Goal: Download file/media

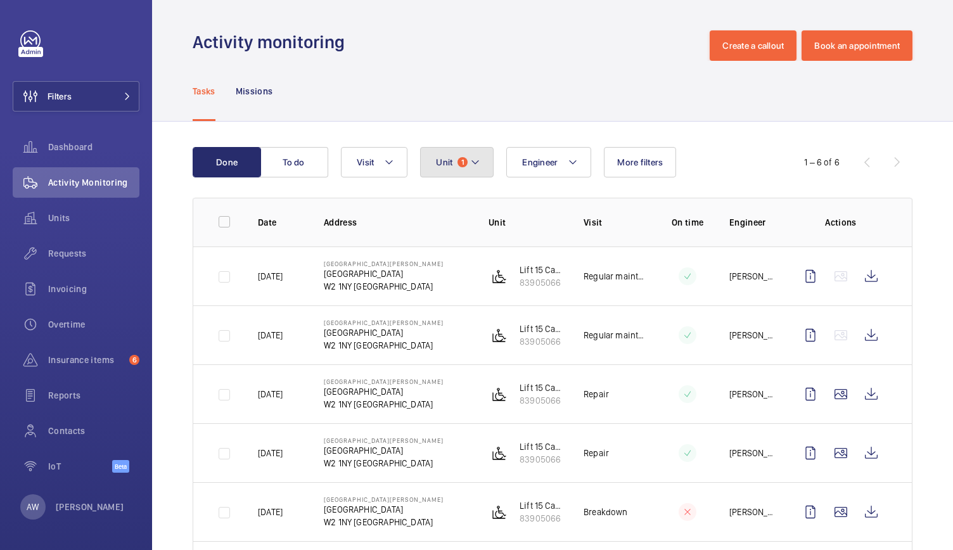
click at [434, 163] on button "Unit 1" at bounding box center [456, 162] width 73 height 30
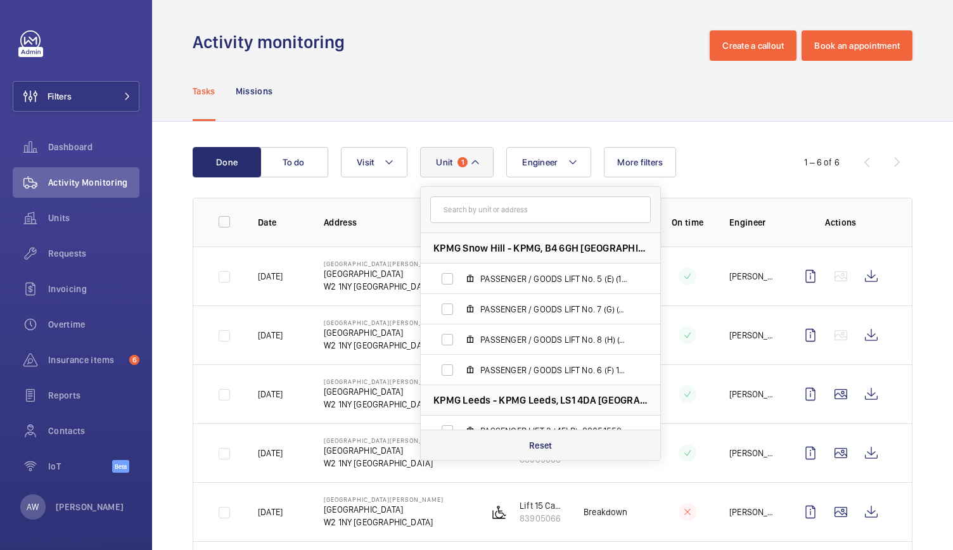
click at [541, 436] on div "Reset" at bounding box center [540, 444] width 239 height 30
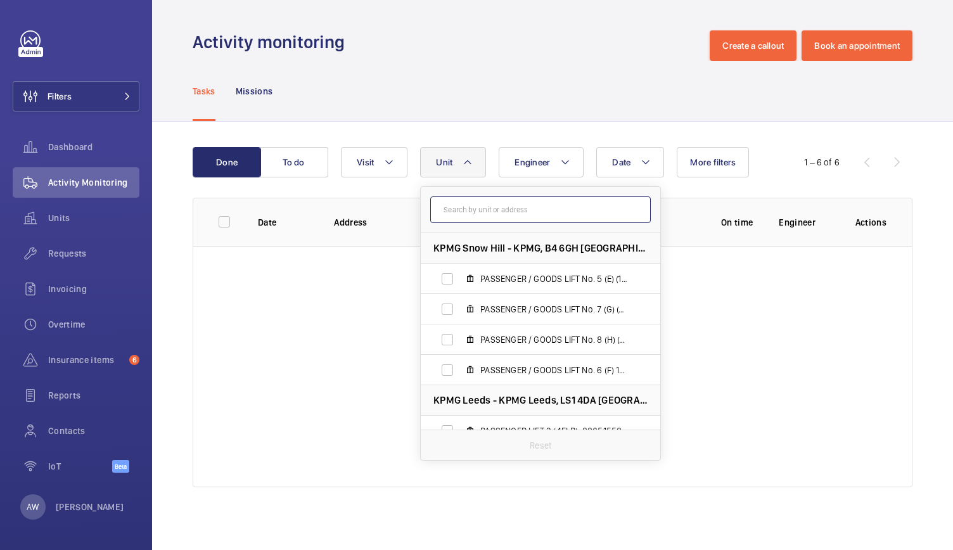
click at [471, 210] on input "text" at bounding box center [540, 209] width 220 height 27
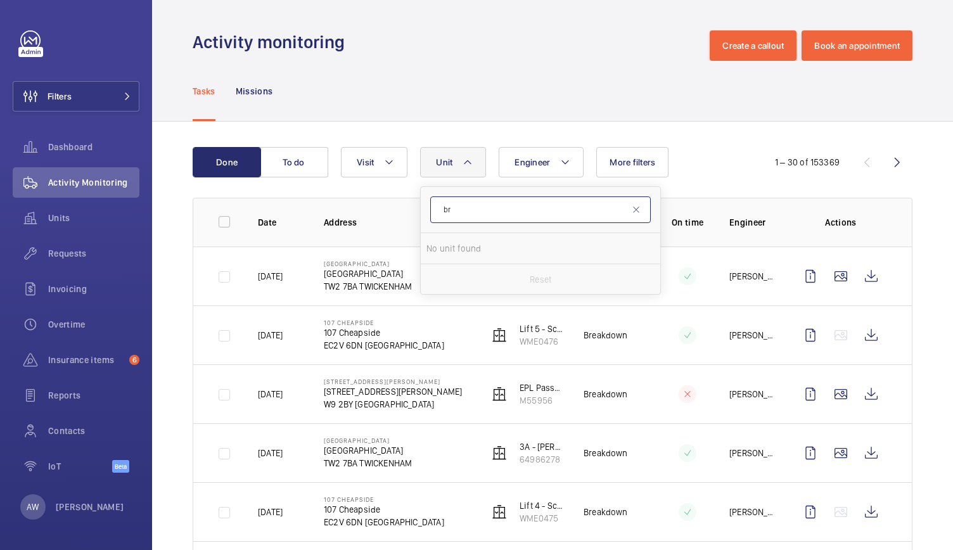
type input "b"
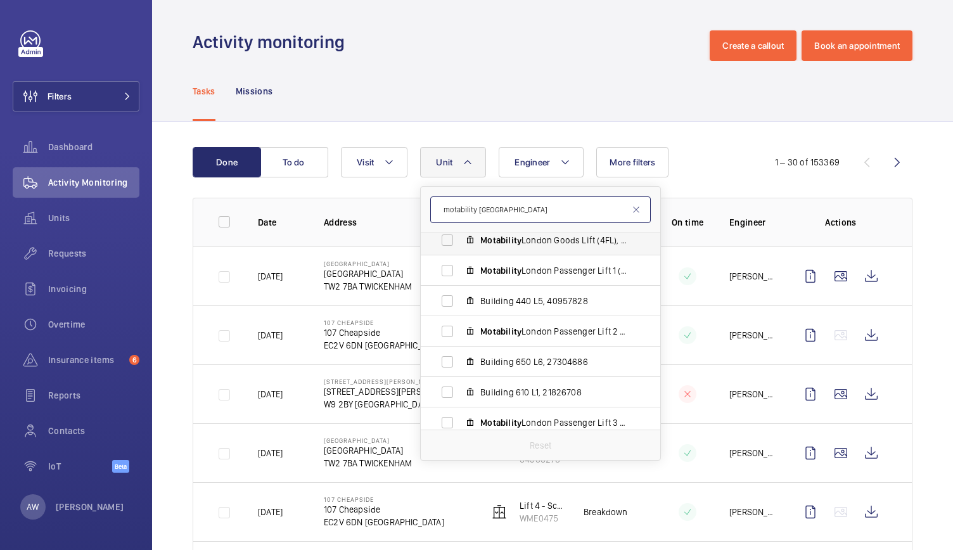
scroll to position [39, 0]
type input "motability [GEOGRAPHIC_DATA]"
click at [500, 360] on span "Building 650 L6, 27304686" at bounding box center [553, 361] width 147 height 13
click at [460, 360] on input "Building 650 L6, 27304686" at bounding box center [447, 360] width 25 height 25
checkbox input "true"
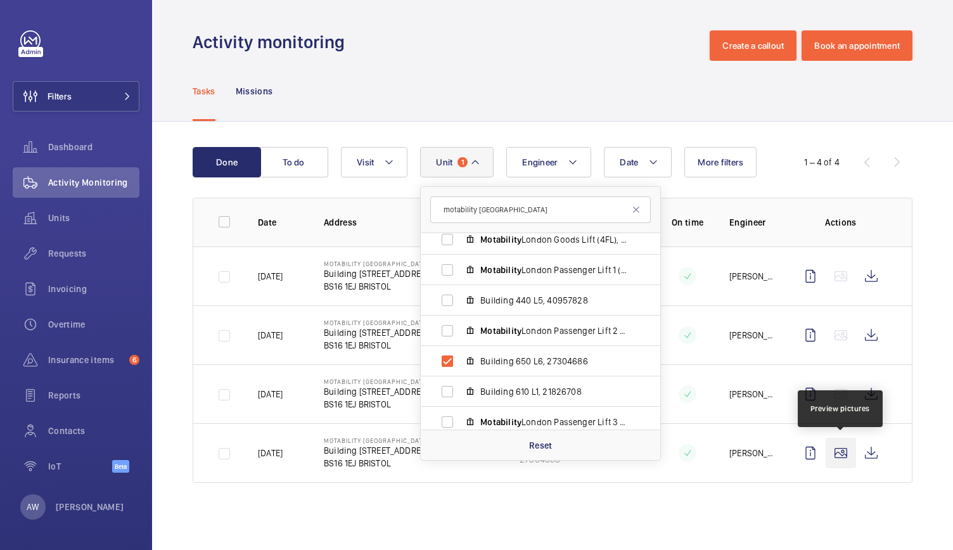
click at [837, 457] on wm-front-icon-button at bounding box center [840, 453] width 30 height 30
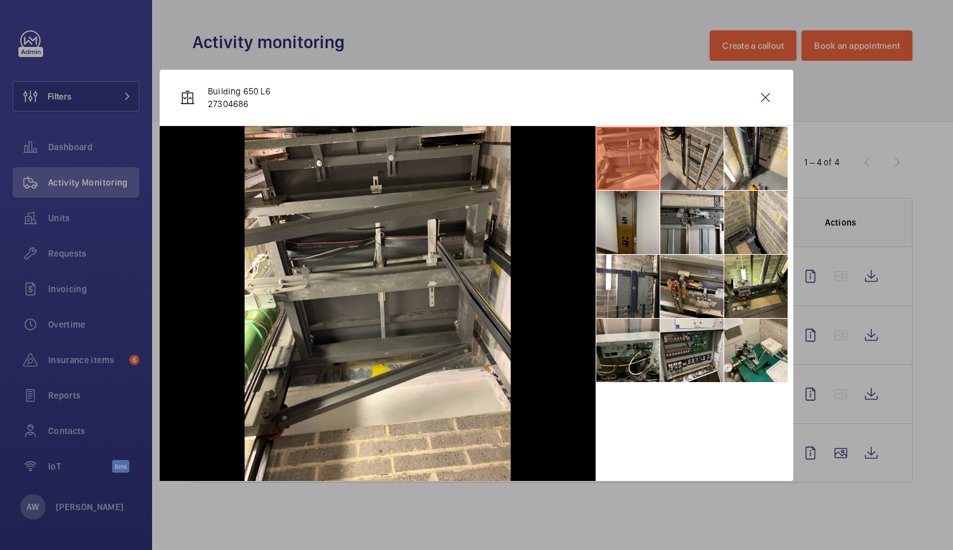
click at [686, 149] on li at bounding box center [691, 158] width 63 height 63
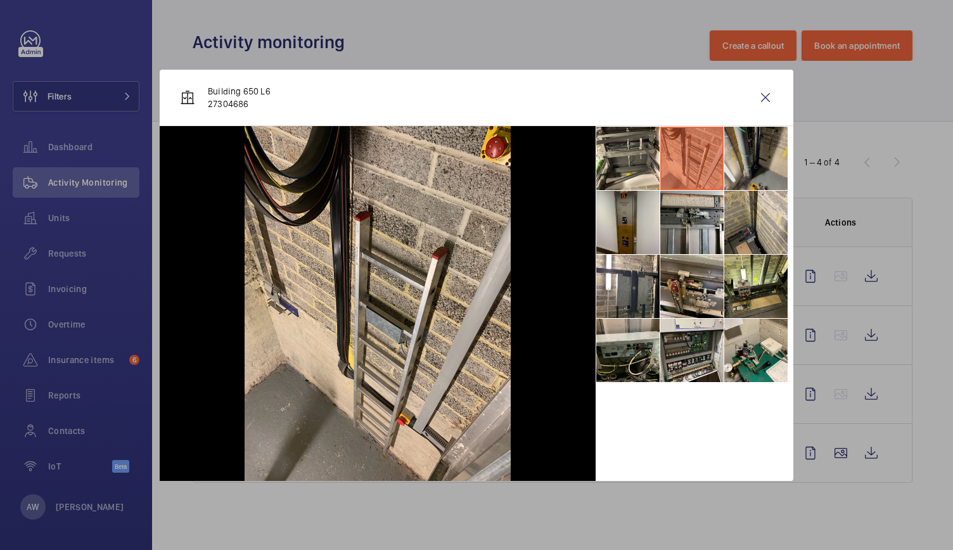
click at [745, 150] on li at bounding box center [755, 158] width 63 height 63
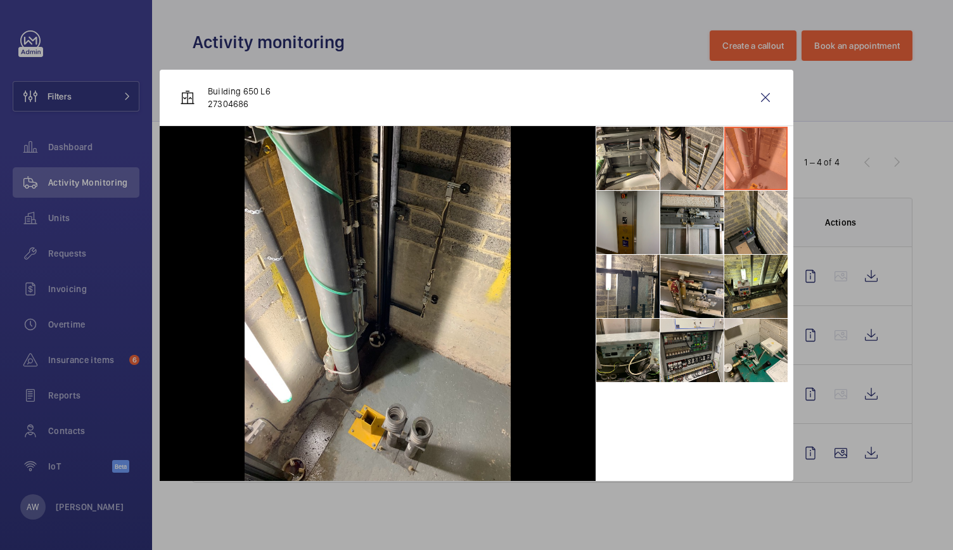
click at [639, 211] on li at bounding box center [627, 222] width 63 height 63
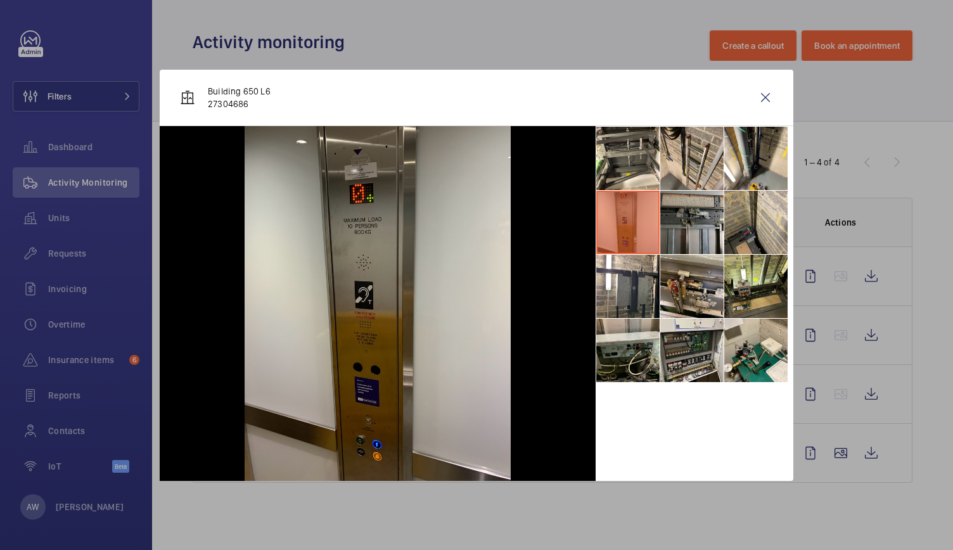
click at [685, 222] on li at bounding box center [691, 222] width 63 height 63
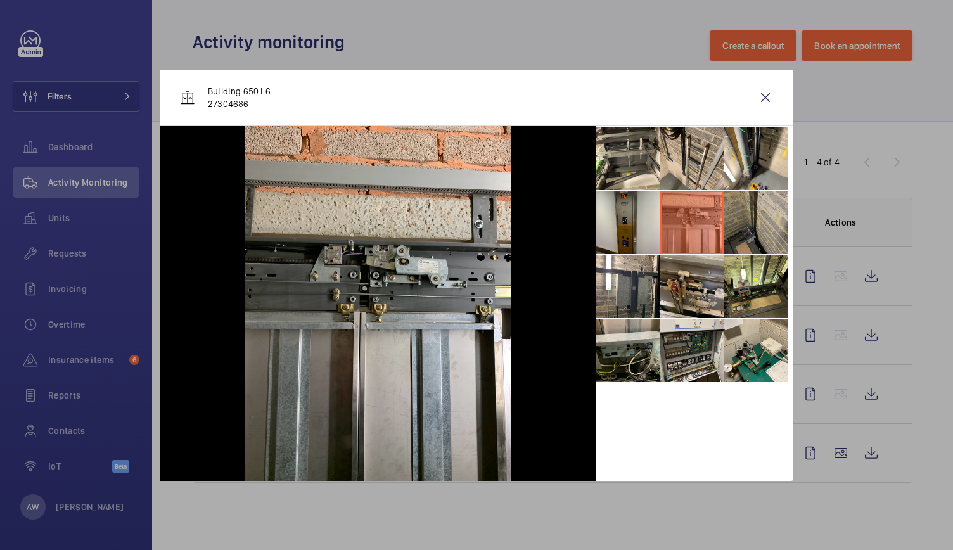
click at [754, 220] on li at bounding box center [755, 222] width 63 height 63
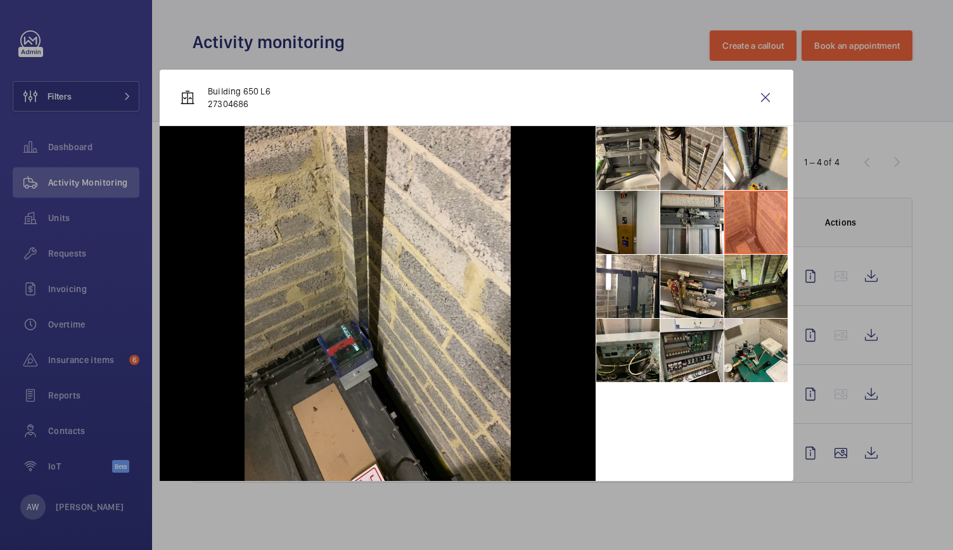
click at [751, 279] on li at bounding box center [755, 286] width 63 height 63
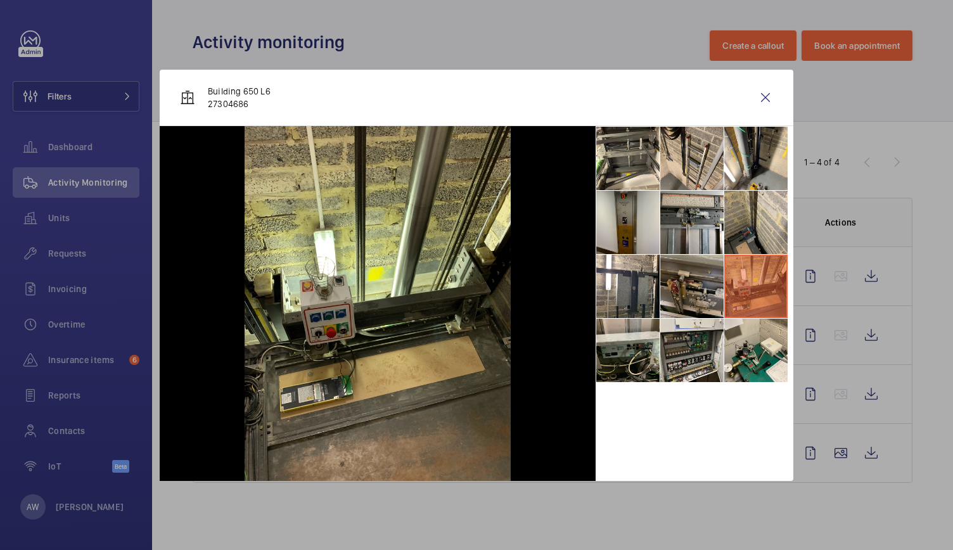
click at [698, 283] on li at bounding box center [691, 286] width 63 height 63
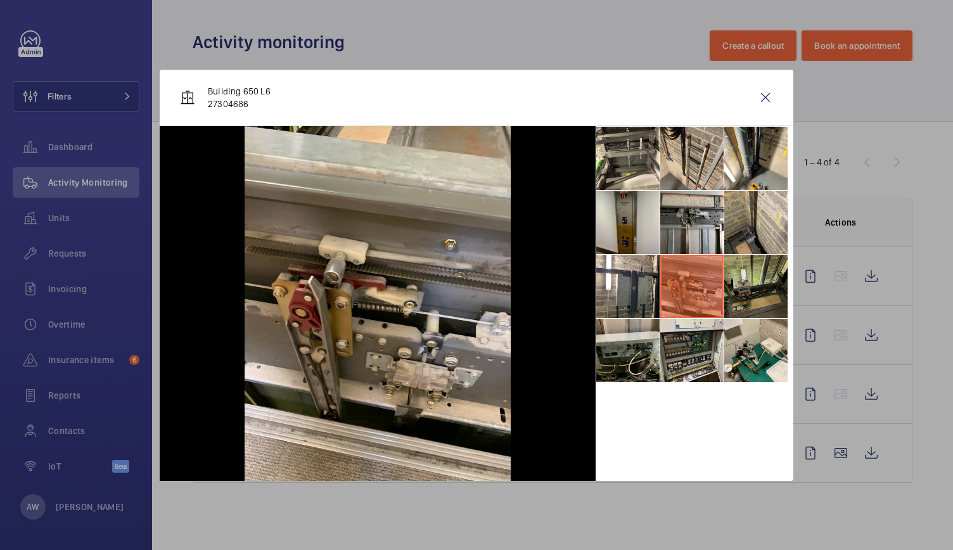
click at [746, 282] on li at bounding box center [755, 286] width 63 height 63
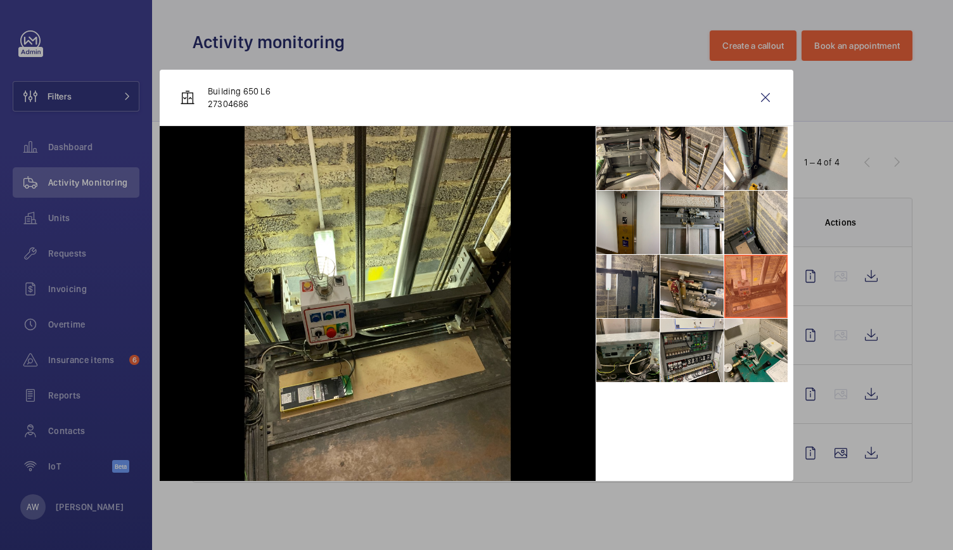
click at [639, 284] on li at bounding box center [627, 286] width 63 height 63
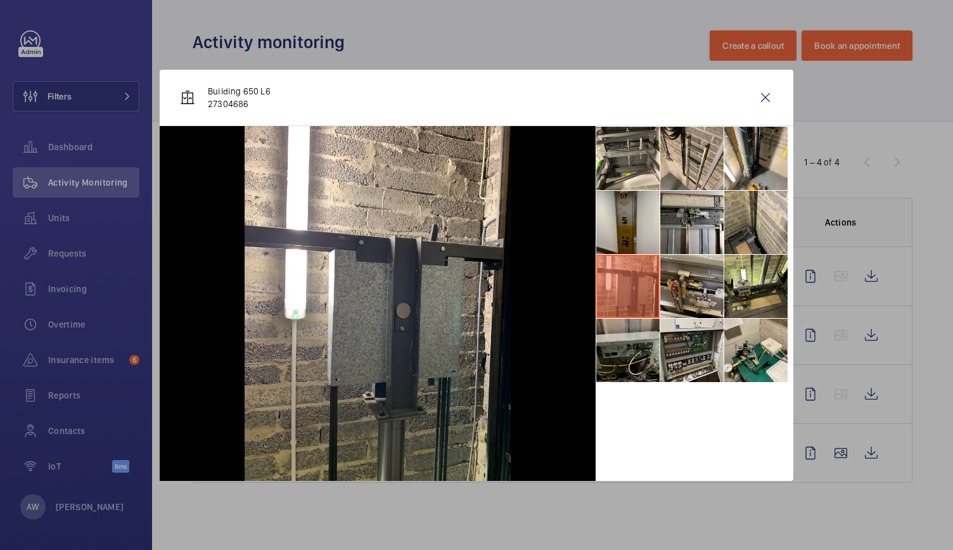
click at [636, 338] on li at bounding box center [627, 350] width 63 height 63
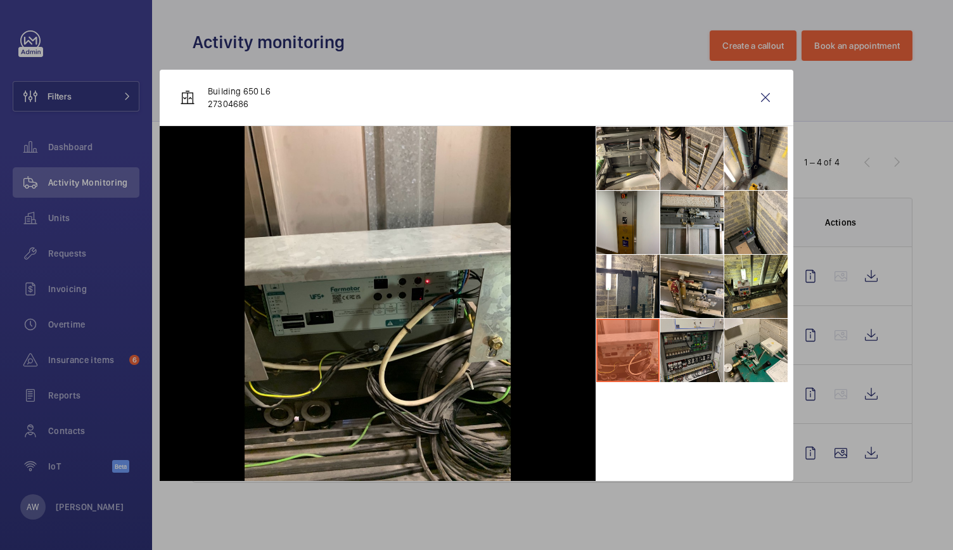
click at [695, 339] on li at bounding box center [691, 350] width 63 height 63
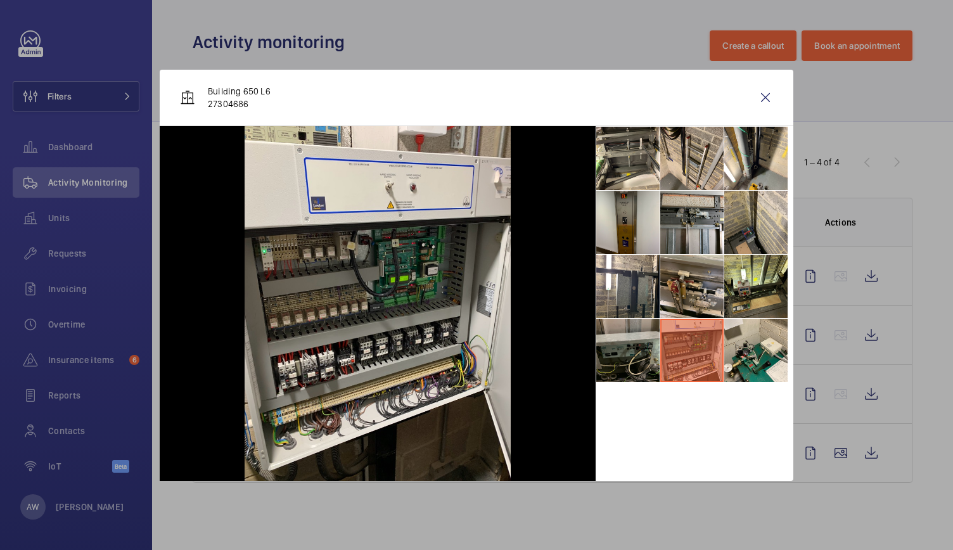
click at [635, 343] on li at bounding box center [627, 350] width 63 height 63
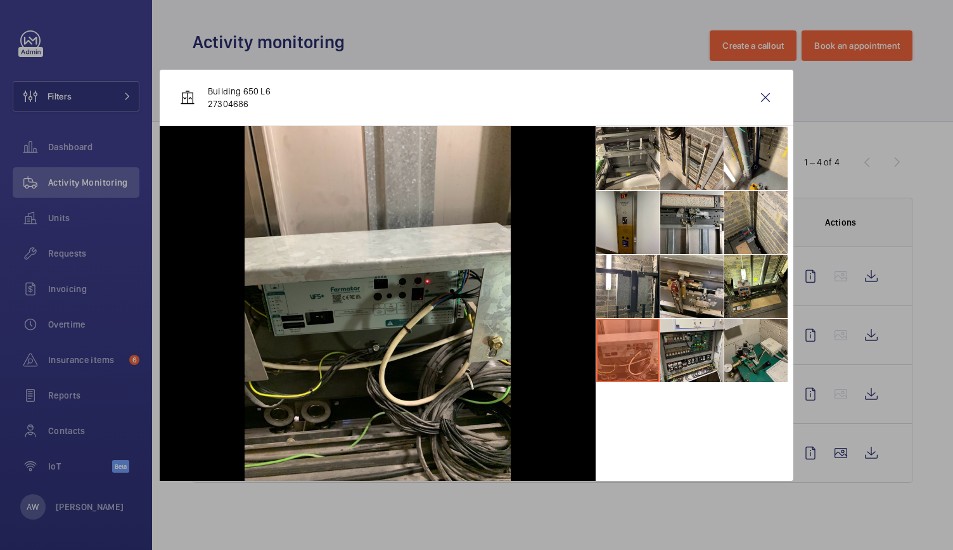
click at [768, 349] on li at bounding box center [755, 350] width 63 height 63
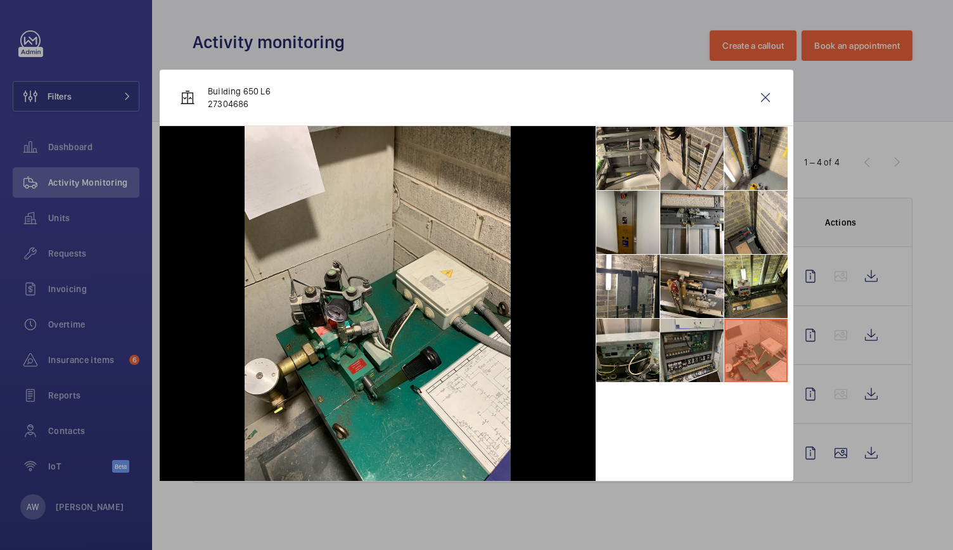
click at [702, 348] on li at bounding box center [691, 350] width 63 height 63
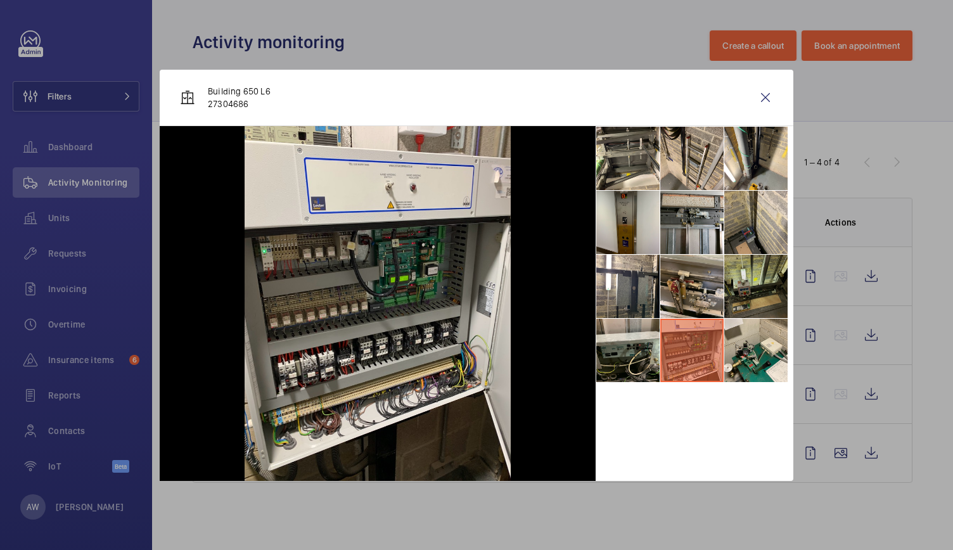
click at [751, 284] on li at bounding box center [755, 286] width 63 height 63
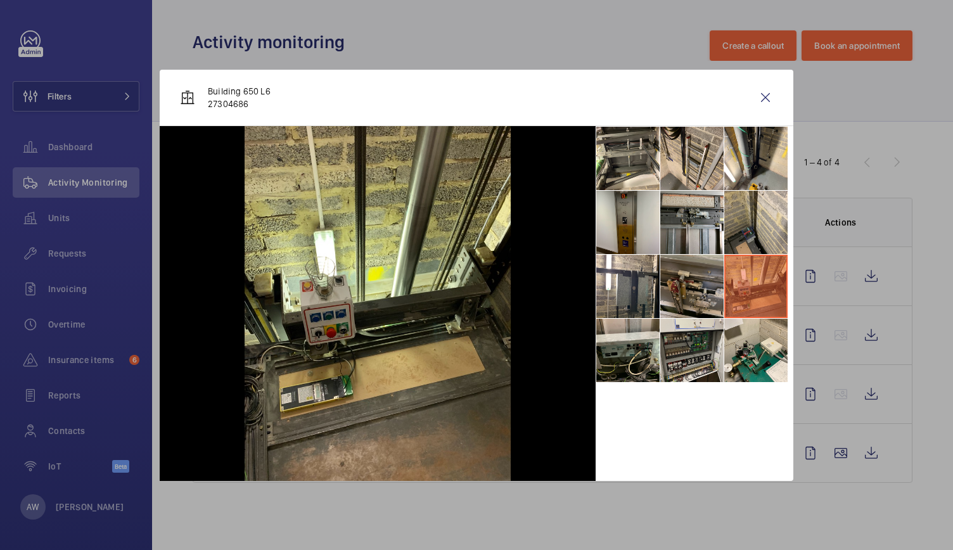
click at [696, 286] on li at bounding box center [691, 286] width 63 height 63
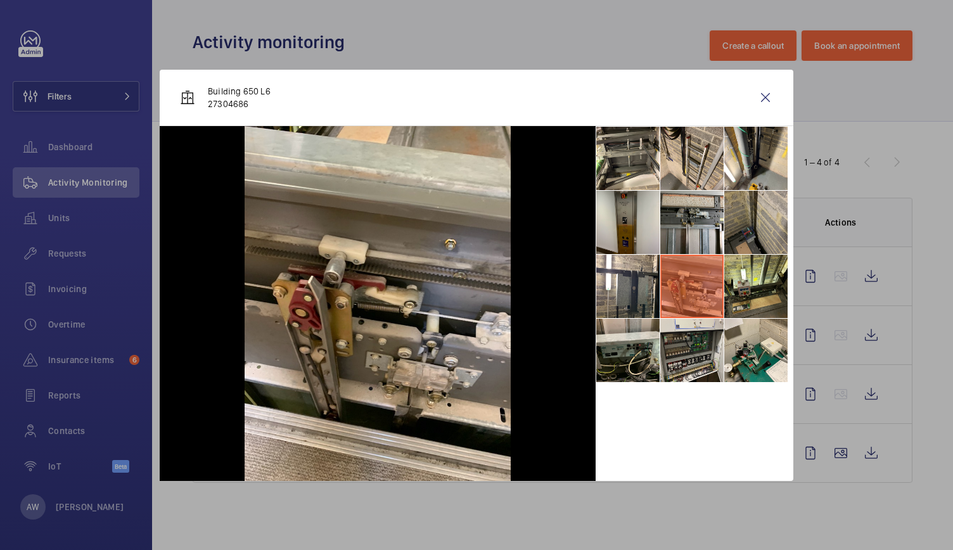
click at [749, 226] on li at bounding box center [755, 222] width 63 height 63
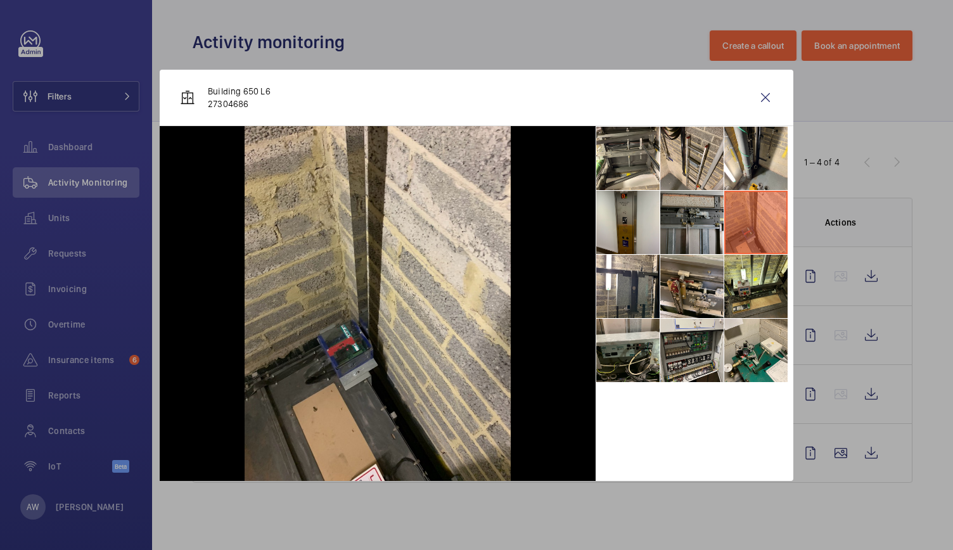
click at [696, 226] on li at bounding box center [691, 222] width 63 height 63
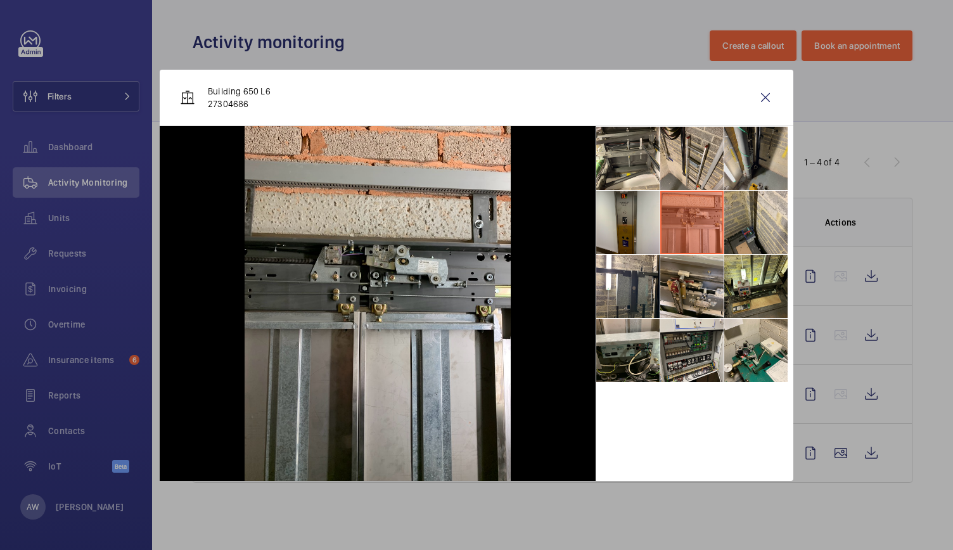
click at [744, 151] on li at bounding box center [755, 158] width 63 height 63
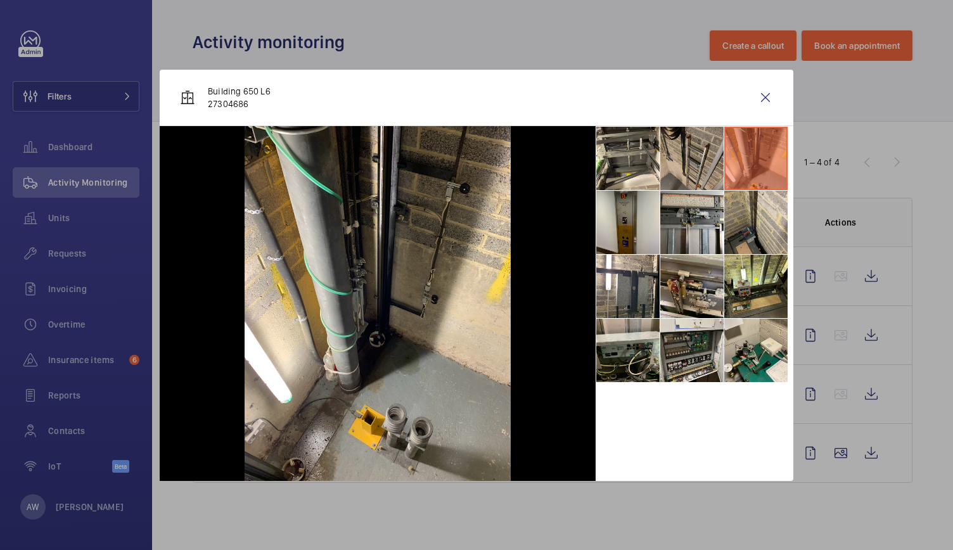
click at [696, 149] on li at bounding box center [691, 158] width 63 height 63
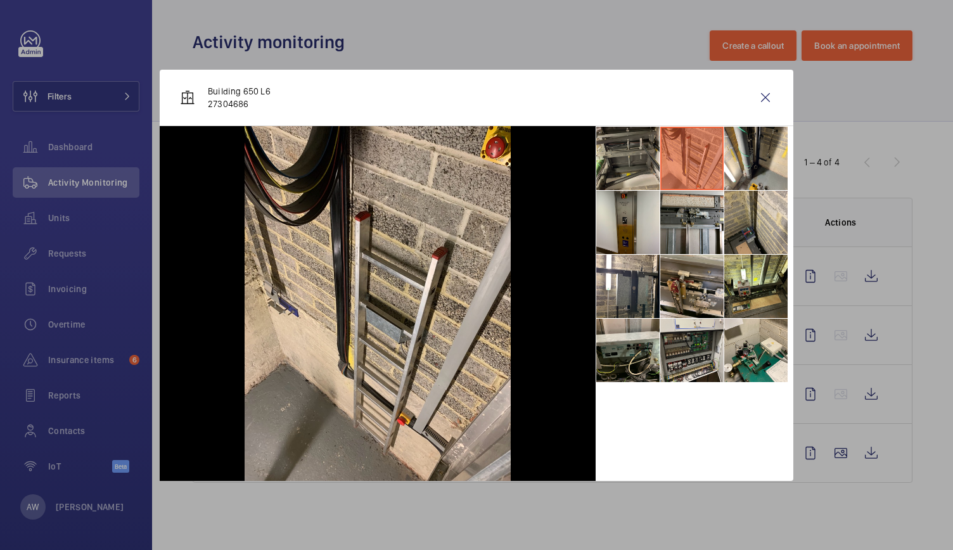
click at [623, 145] on li at bounding box center [627, 158] width 63 height 63
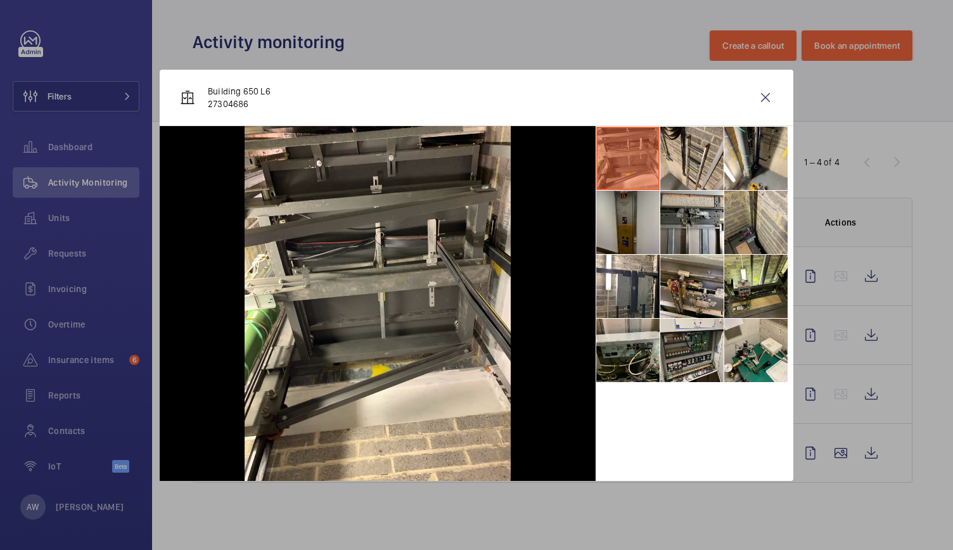
click at [625, 234] on li at bounding box center [627, 222] width 63 height 63
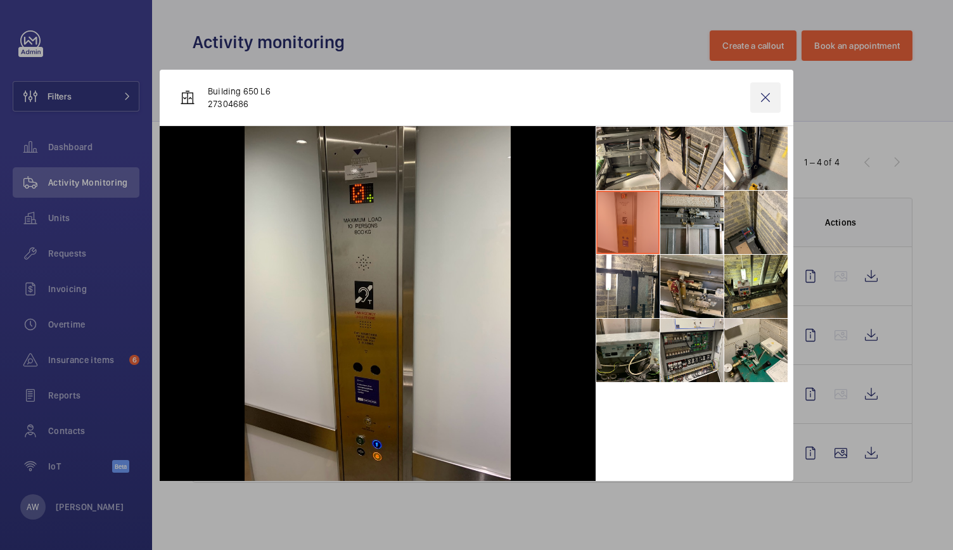
click at [767, 97] on wm-front-icon-button at bounding box center [765, 97] width 30 height 30
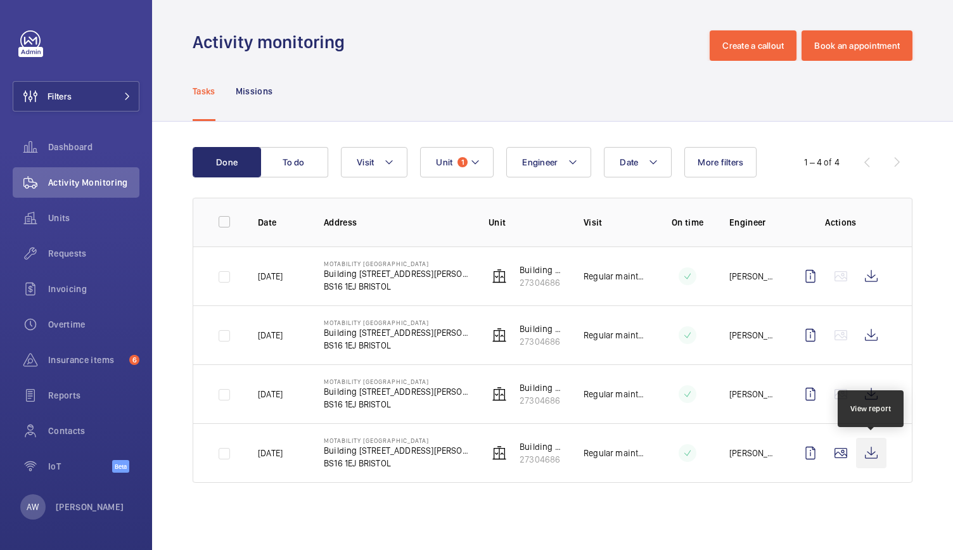
click at [867, 450] on wm-front-icon-button at bounding box center [871, 453] width 30 height 30
click at [845, 453] on wm-front-icon-button at bounding box center [840, 453] width 30 height 30
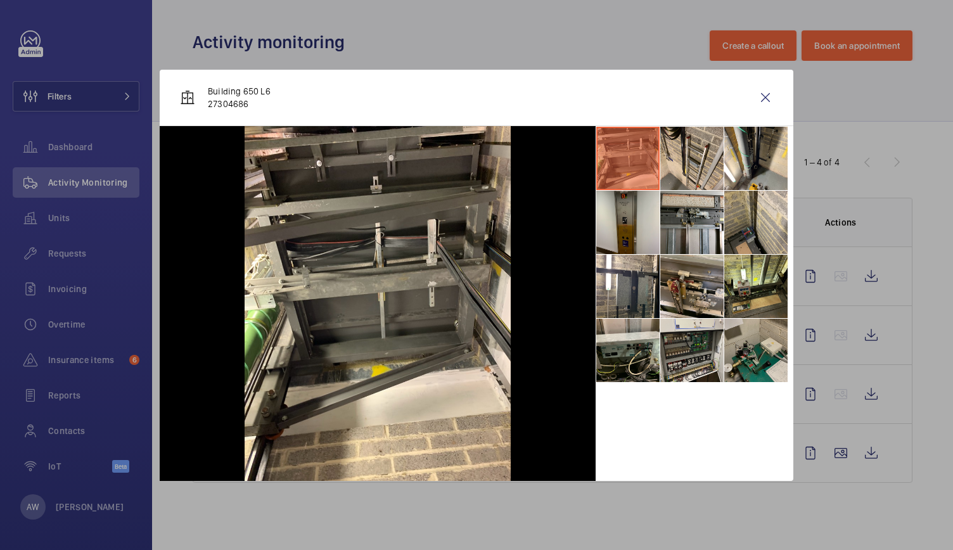
click at [727, 355] on li at bounding box center [755, 350] width 63 height 63
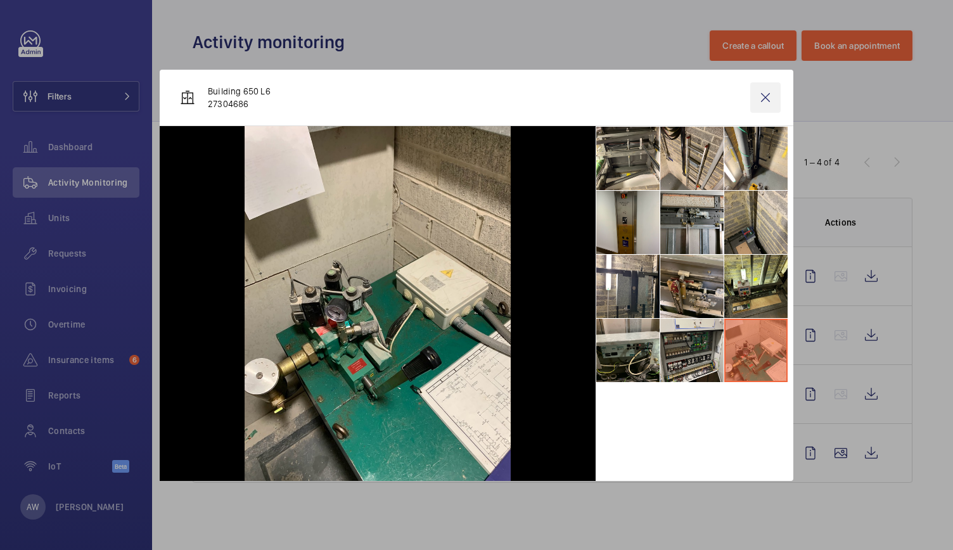
click at [769, 97] on wm-front-icon-button at bounding box center [765, 97] width 30 height 30
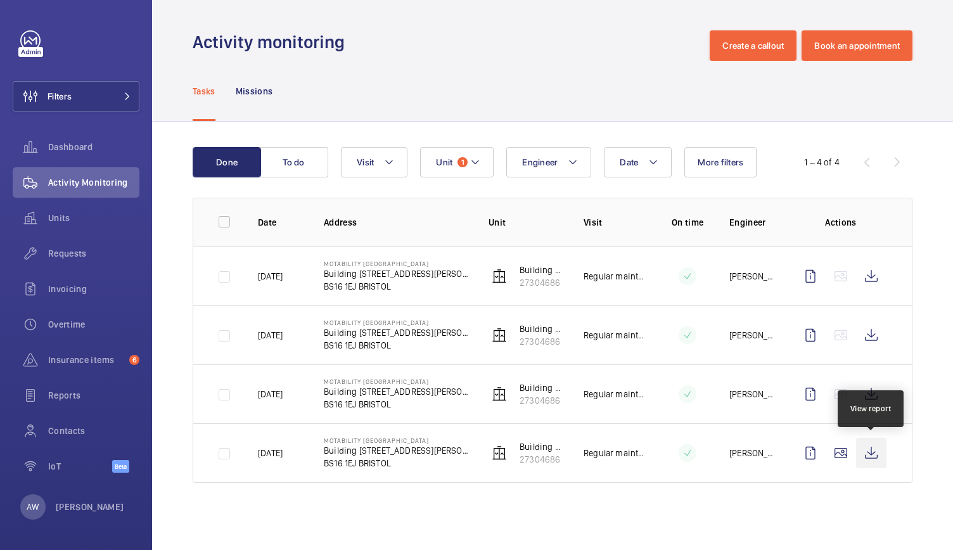
click at [872, 452] on wm-front-icon-button at bounding box center [871, 453] width 30 height 30
